Goal: Transaction & Acquisition: Purchase product/service

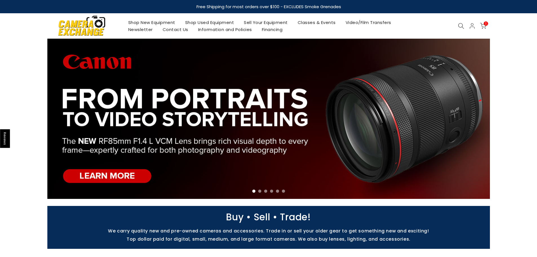
click at [460, 25] on icon at bounding box center [461, 26] width 6 height 6
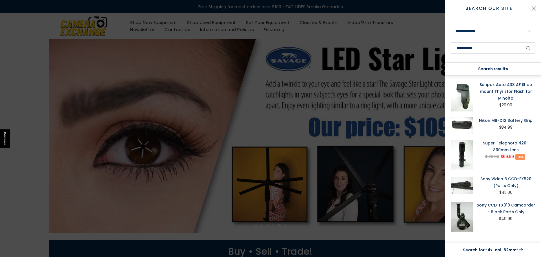
type input "**********"
click at [521, 43] on button "submit" at bounding box center [528, 48] width 14 height 11
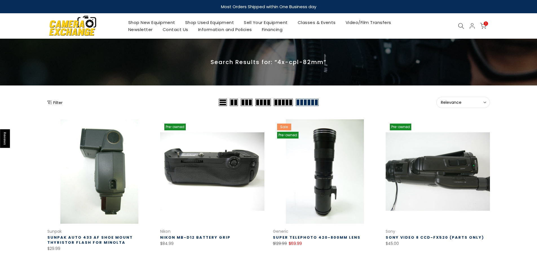
click at [462, 27] on icon at bounding box center [461, 26] width 6 height 6
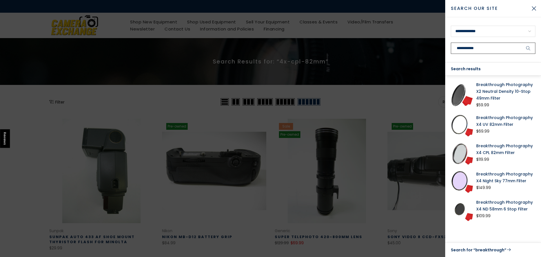
type input "**********"
click at [521, 43] on button "submit" at bounding box center [528, 48] width 14 height 11
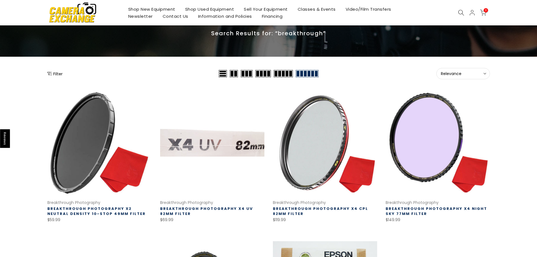
scroll to position [28, 0]
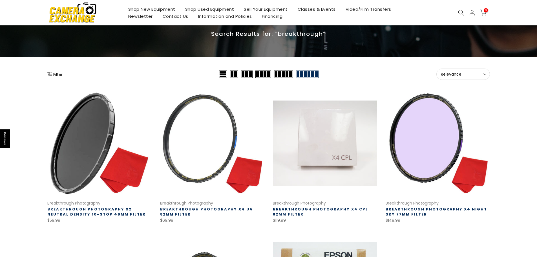
click at [326, 148] on link at bounding box center [325, 143] width 104 height 104
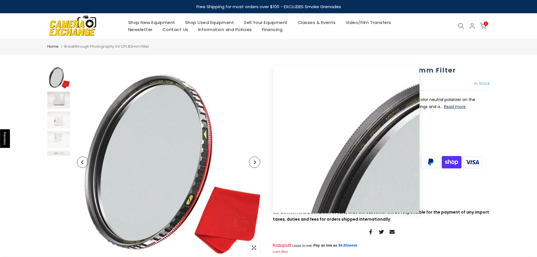
click at [58, 101] on img at bounding box center [58, 100] width 23 height 17
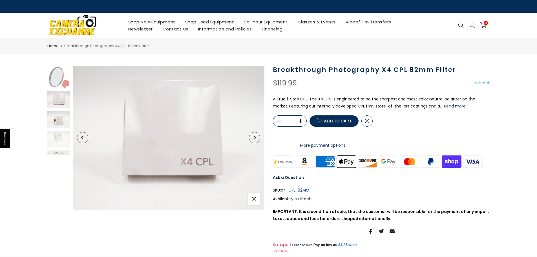
click at [57, 120] on img at bounding box center [58, 119] width 23 height 17
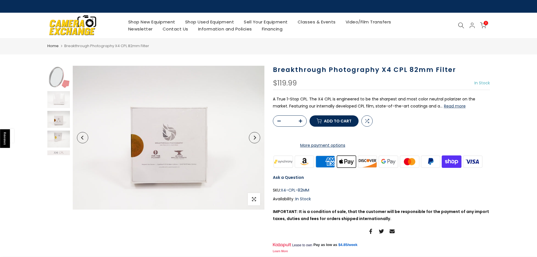
click at [61, 138] on img at bounding box center [58, 138] width 23 height 17
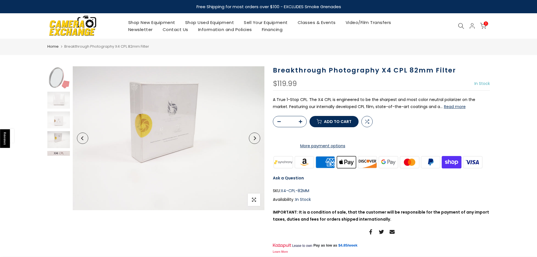
click at [56, 153] on img at bounding box center [58, 153] width 23 height 5
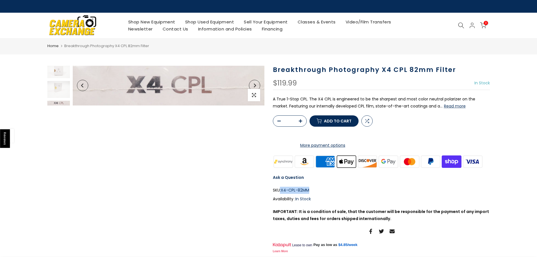
drag, startPoint x: 280, startPoint y: 213, endPoint x: 311, endPoint y: 215, distance: 30.8
click at [311, 194] on div "SKU: X4-CPL-82MM" at bounding box center [381, 190] width 217 height 7
click at [333, 194] on div "SKU: X4-CPL-82MM" at bounding box center [381, 190] width 217 height 7
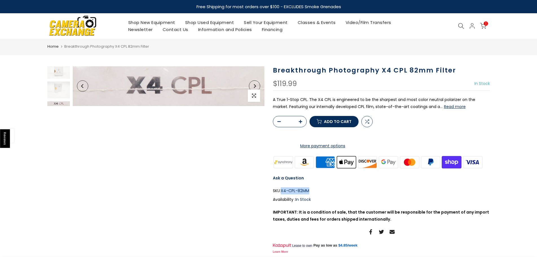
drag, startPoint x: 282, startPoint y: 211, endPoint x: 310, endPoint y: 213, distance: 28.2
click at [310, 194] on div "SKU: X4-CPL-82MM" at bounding box center [381, 190] width 217 height 7
copy span "X4-CPL-82MM"
